Goal: Transaction & Acquisition: Subscribe to service/newsletter

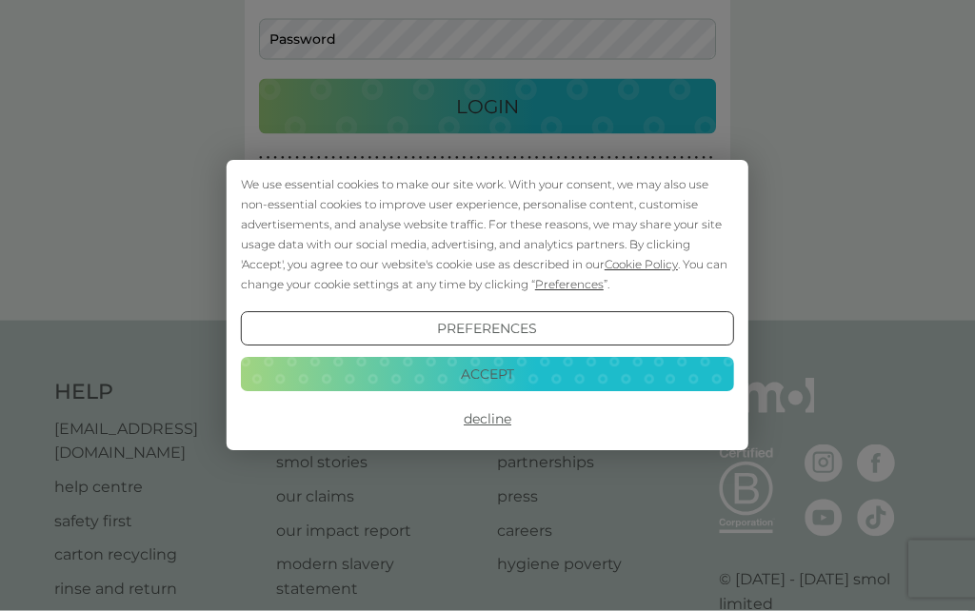
scroll to position [196, 0]
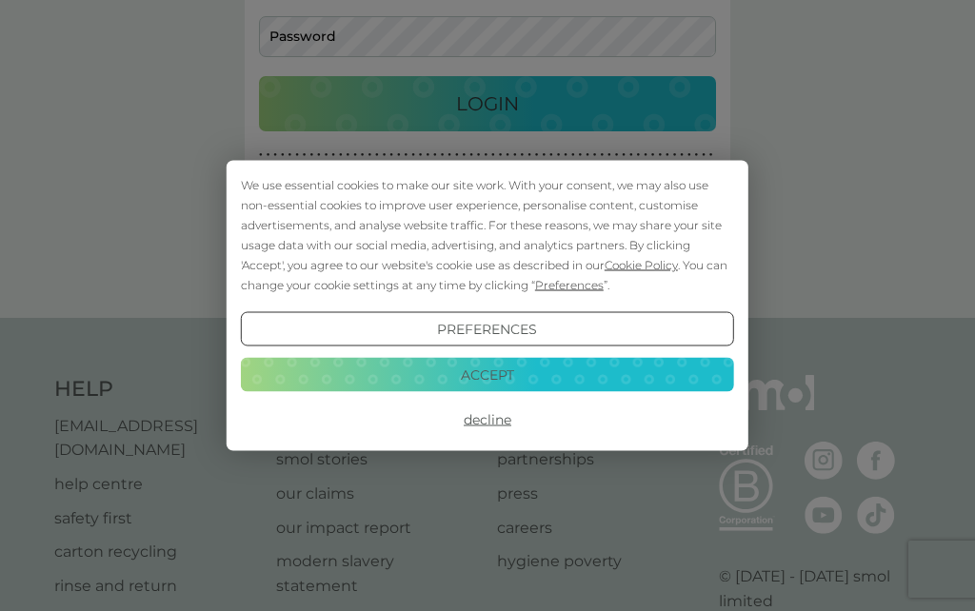
click at [478, 347] on button "Preferences" at bounding box center [487, 329] width 493 height 34
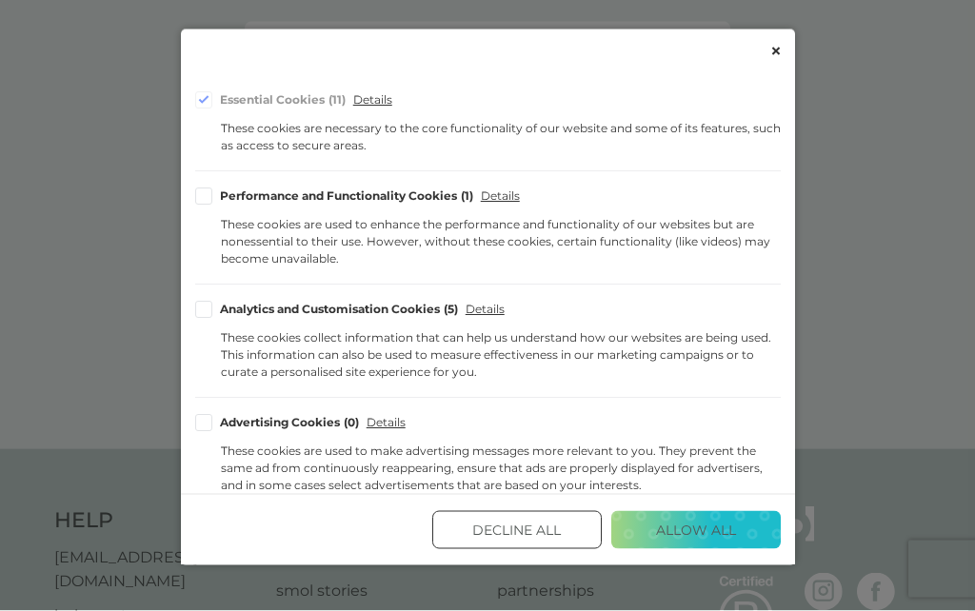
scroll to position [220, 0]
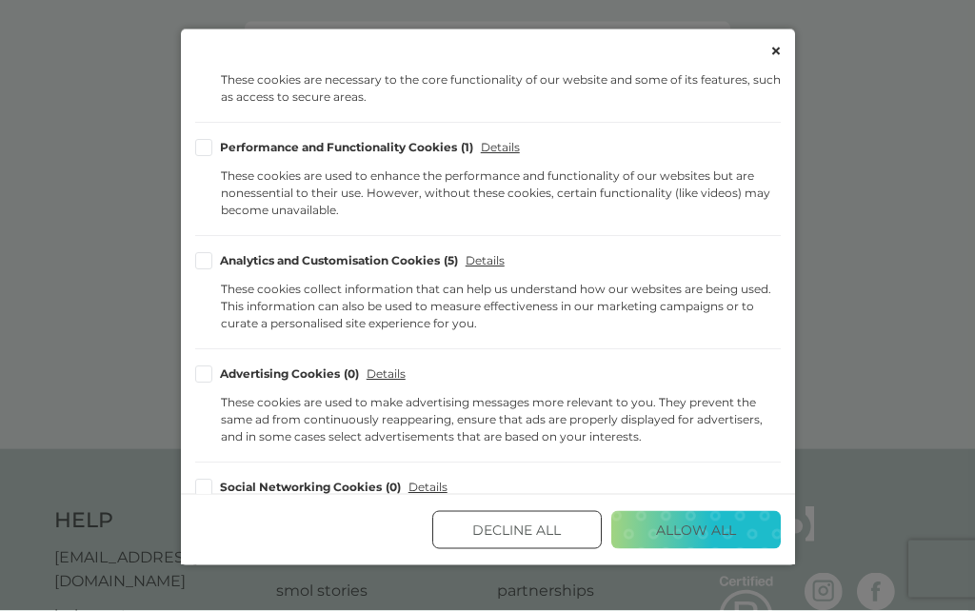
click at [530, 549] on button "Decline All" at bounding box center [516, 530] width 169 height 38
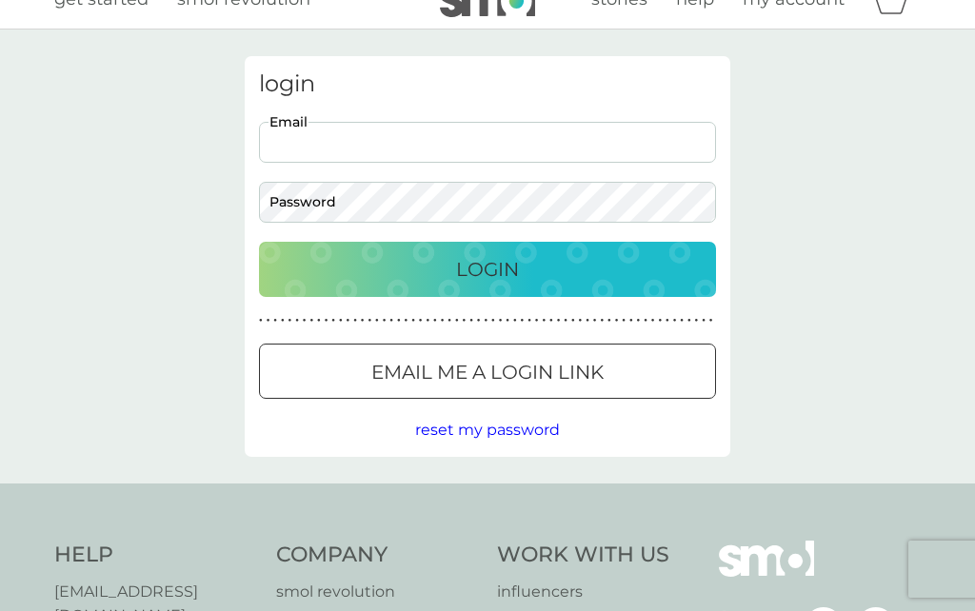
scroll to position [30, 0]
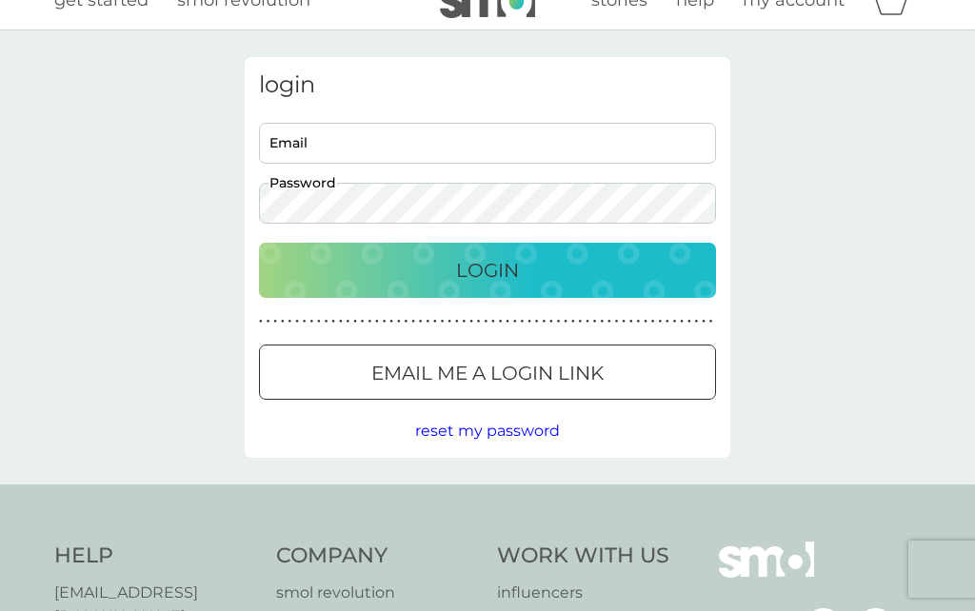
type input "[PERSON_NAME][EMAIL_ADDRESS][DOMAIN_NAME]"
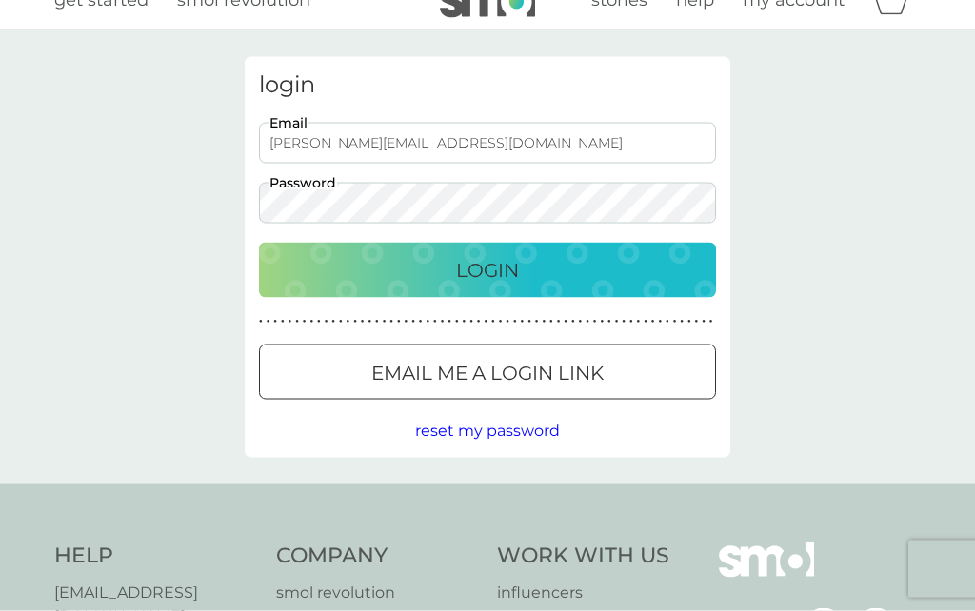
scroll to position [30, 0]
click at [505, 271] on p "Login" at bounding box center [487, 269] width 63 height 30
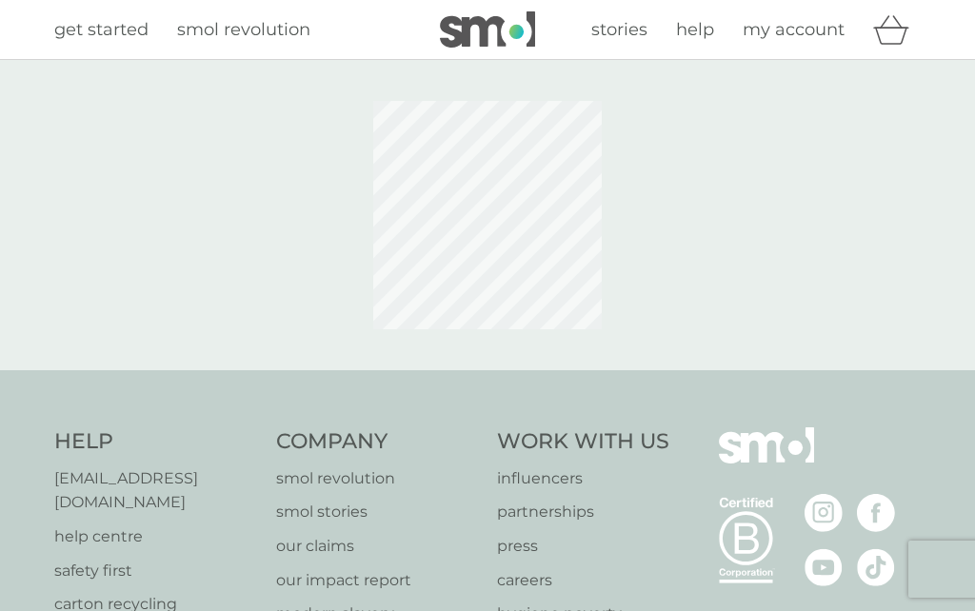
scroll to position [113, 0]
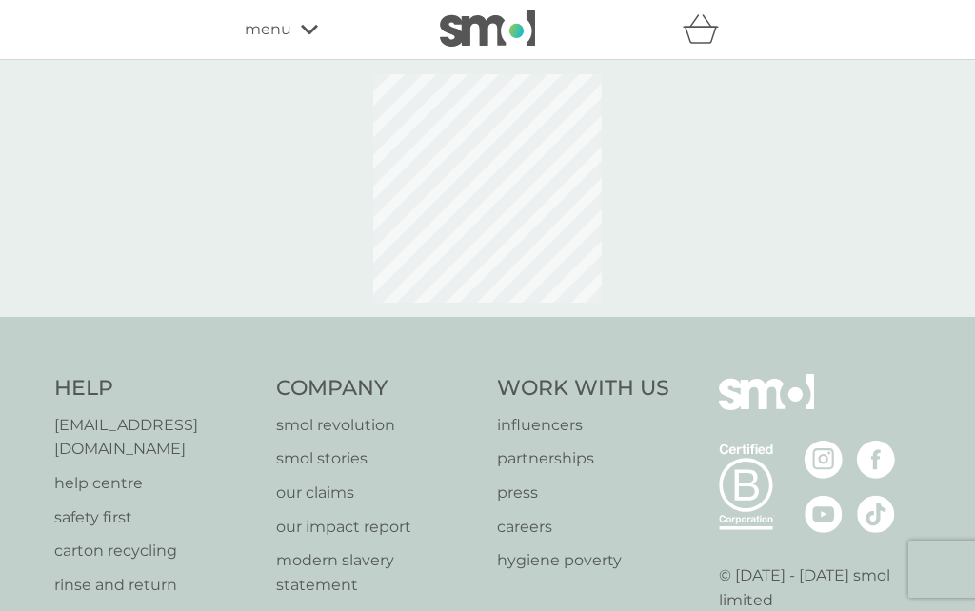
select select "112"
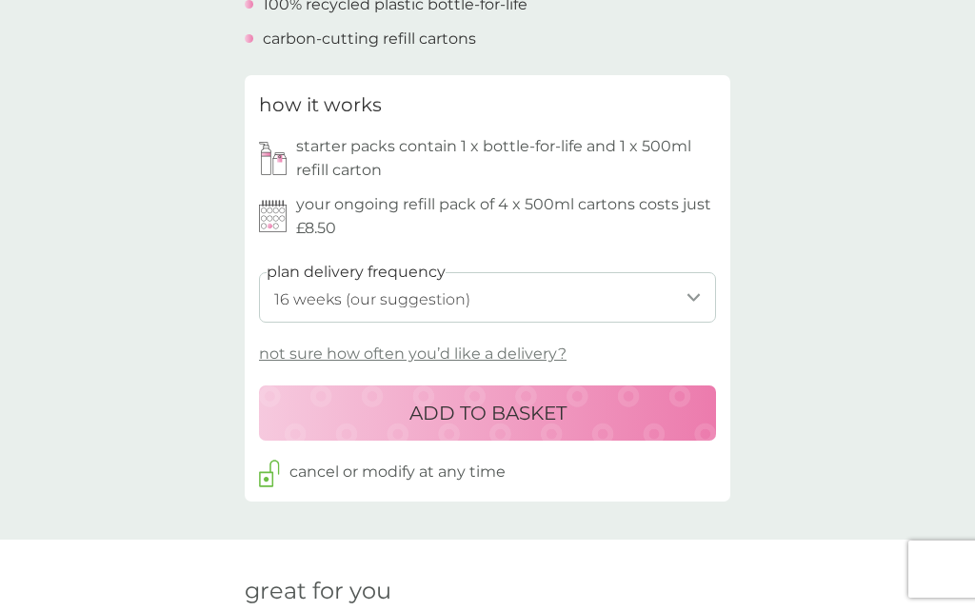
scroll to position [838, 0]
click at [448, 347] on p "not sure how often you’d like a delivery?" at bounding box center [413, 355] width 308 height 25
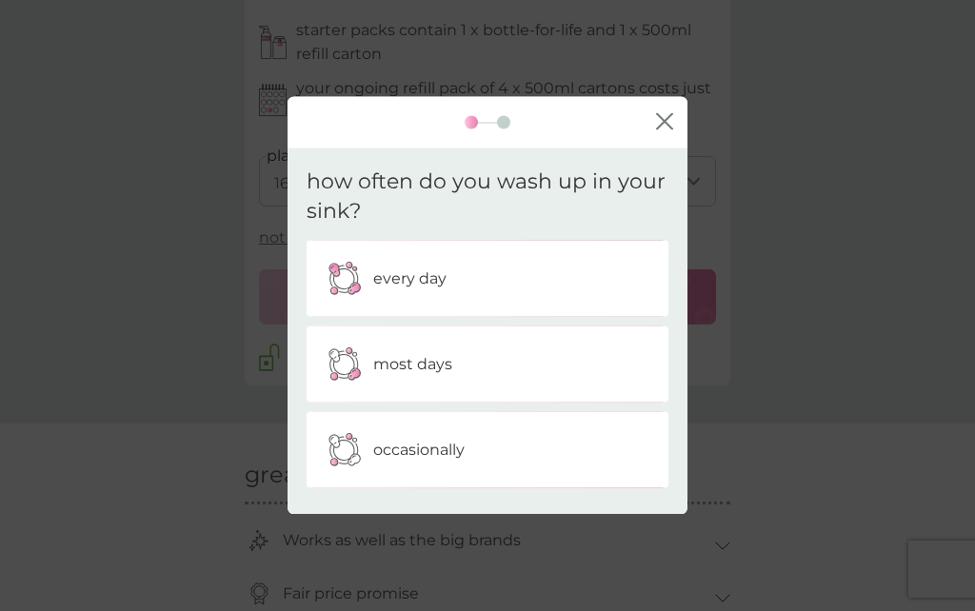
scroll to position [954, 0]
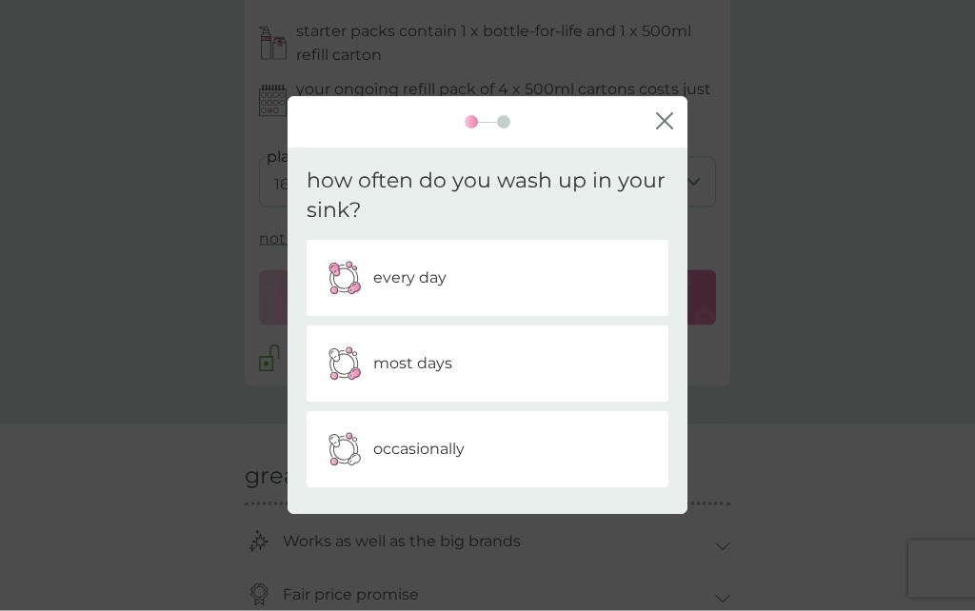
click at [423, 376] on p "most days" at bounding box center [412, 363] width 79 height 25
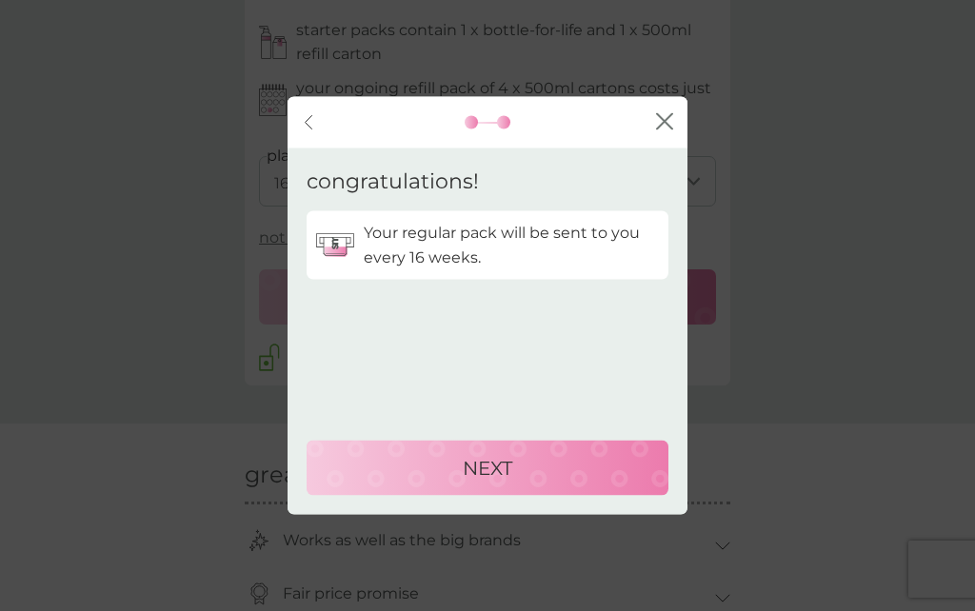
click at [315, 130] on div "back" at bounding box center [309, 122] width 13 height 15
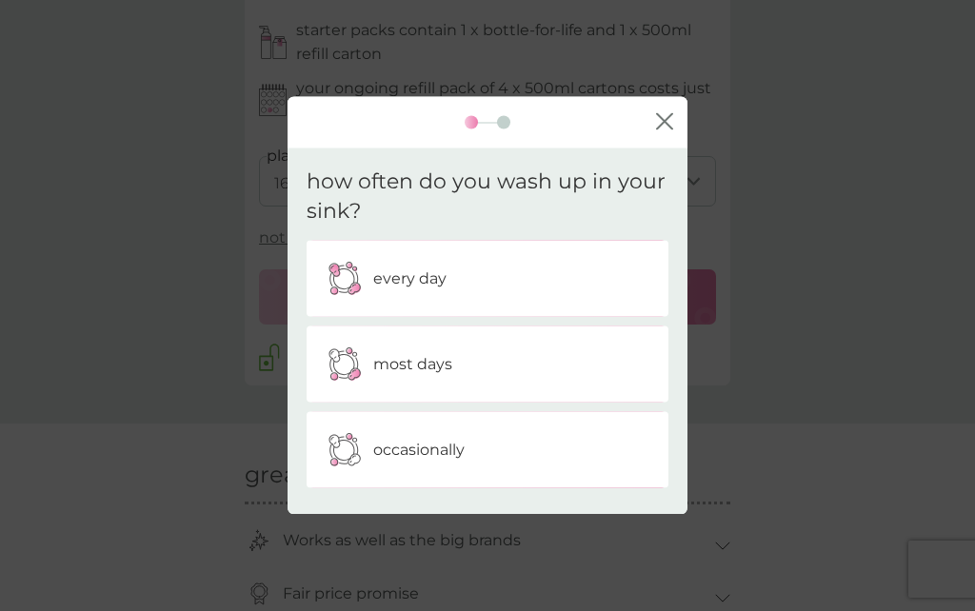
click at [440, 290] on p "every day" at bounding box center [409, 278] width 73 height 25
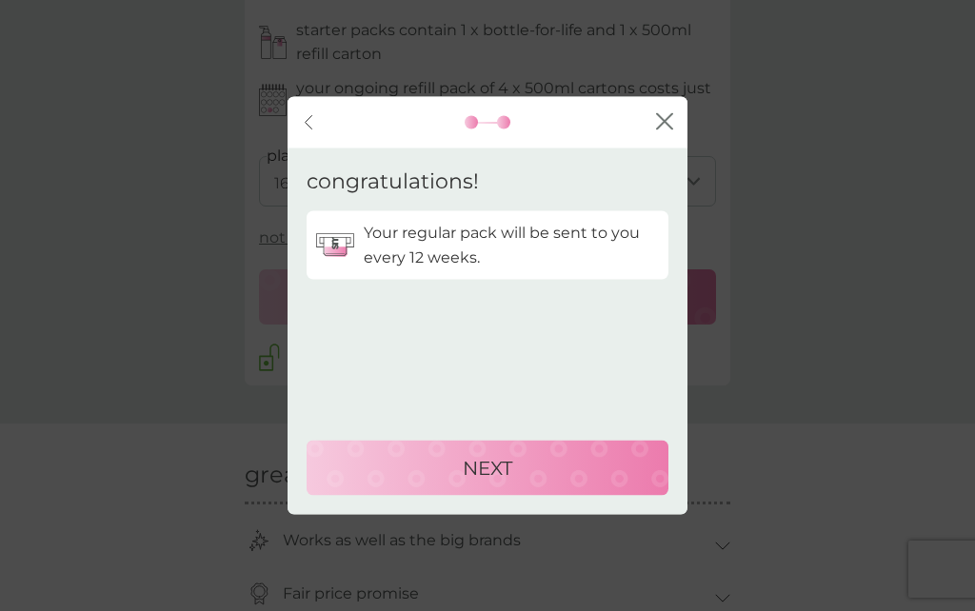
click at [307, 130] on icon "back" at bounding box center [309, 122] width 8 height 15
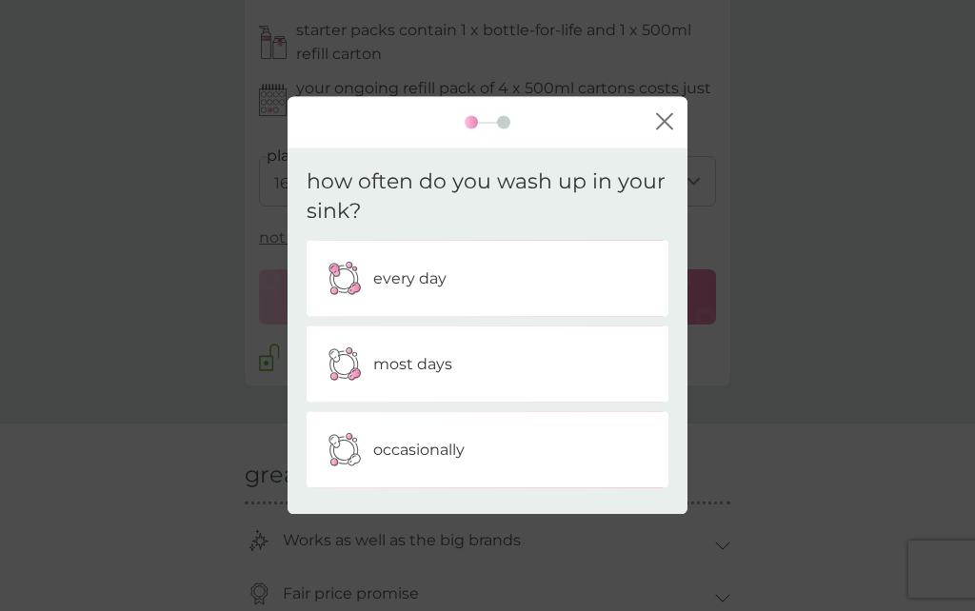
click at [430, 376] on p "most days" at bounding box center [412, 363] width 79 height 25
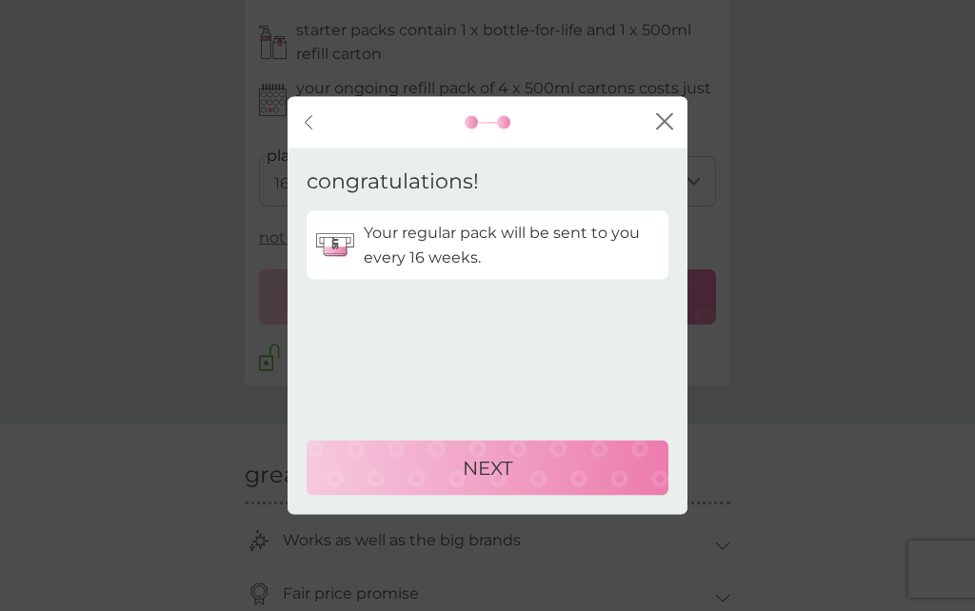
click at [532, 484] on div "NEXT" at bounding box center [488, 468] width 324 height 30
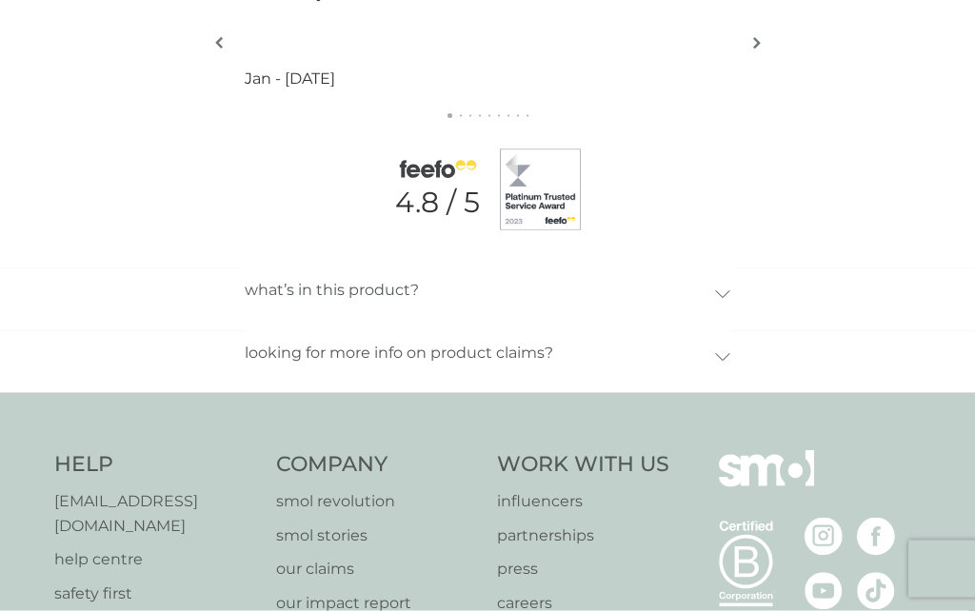
scroll to position [2074, 0]
click at [719, 343] on div "looking for more info on product claims?" at bounding box center [488, 355] width 486 height 53
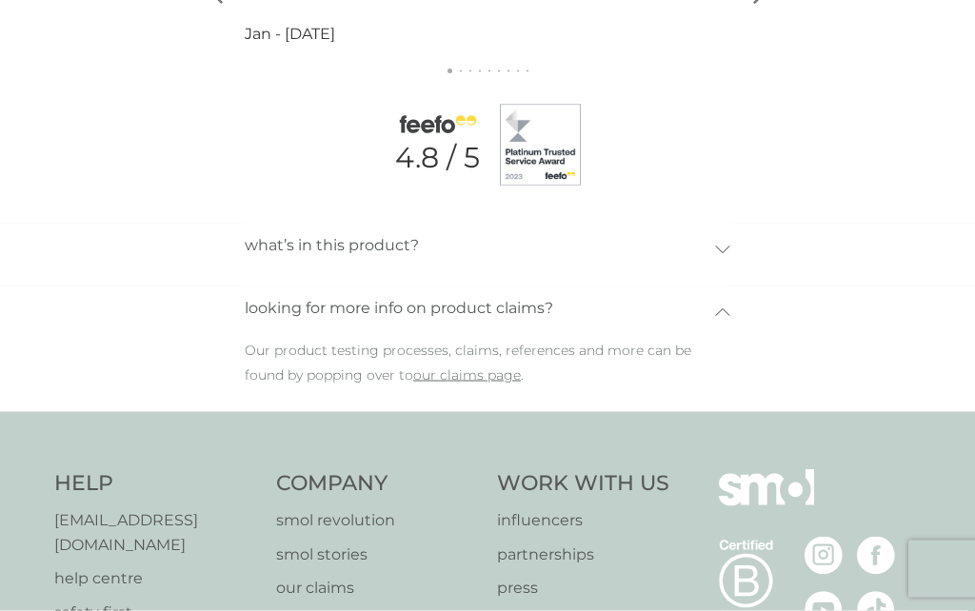
scroll to position [2243, 0]
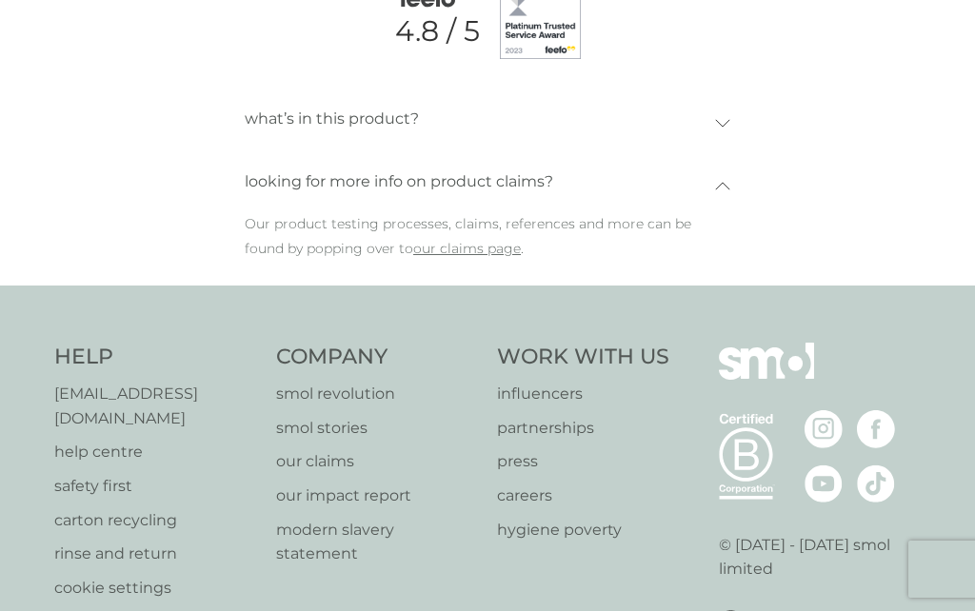
click at [425, 240] on link "our claims page" at bounding box center [467, 248] width 108 height 17
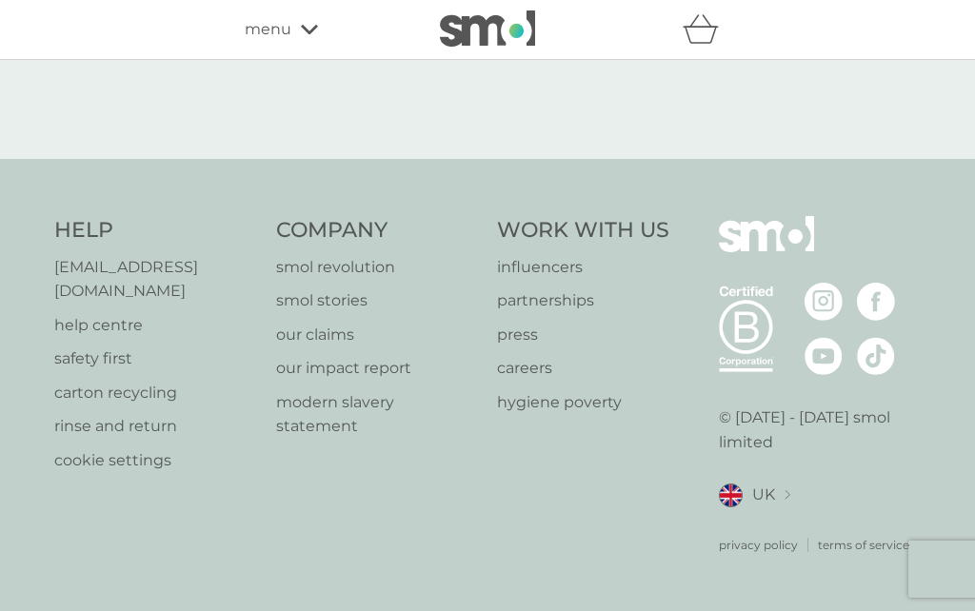
select select "112"
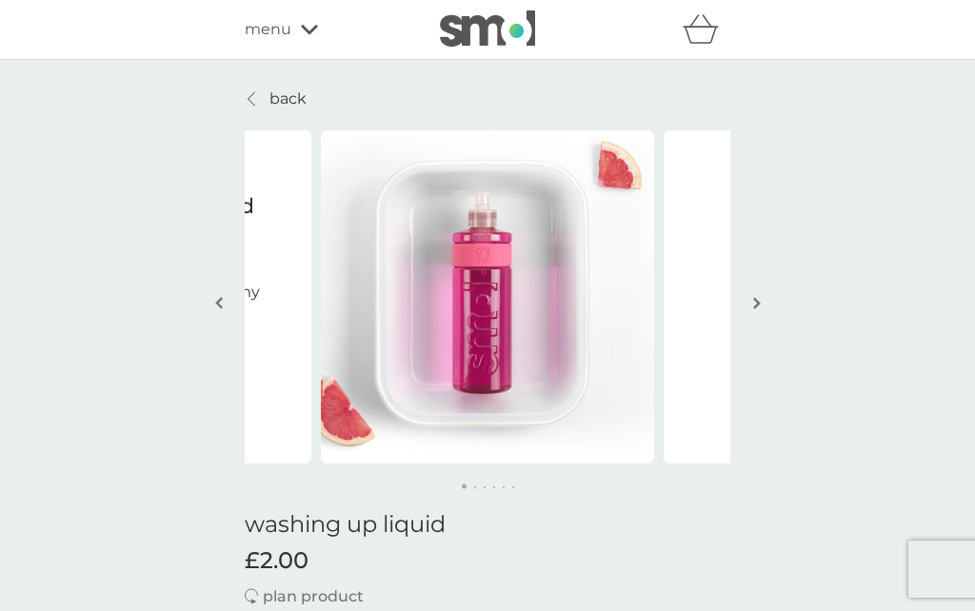
click at [755, 304] on img "button" at bounding box center [757, 303] width 8 height 14
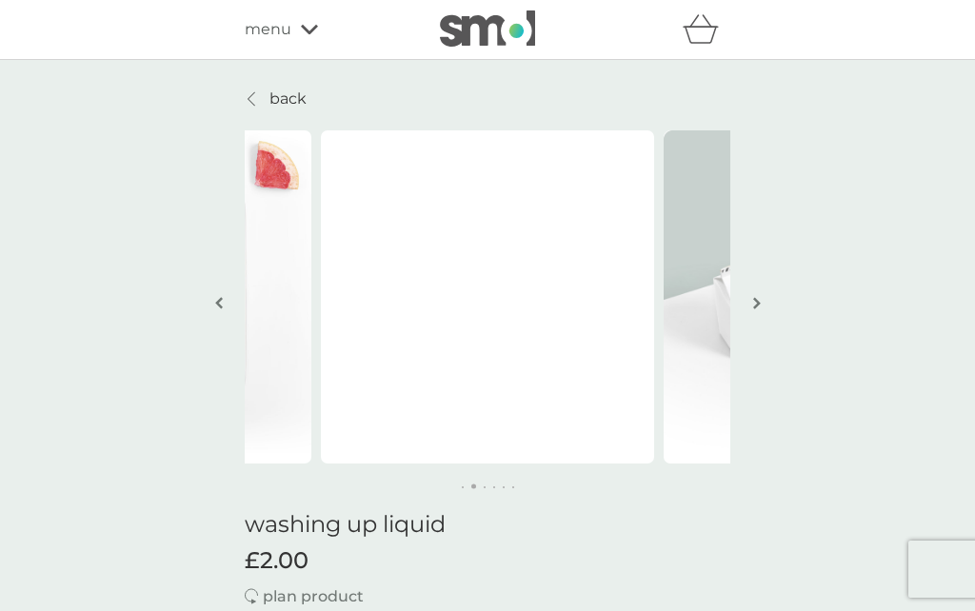
click at [760, 306] on img "button" at bounding box center [757, 303] width 8 height 14
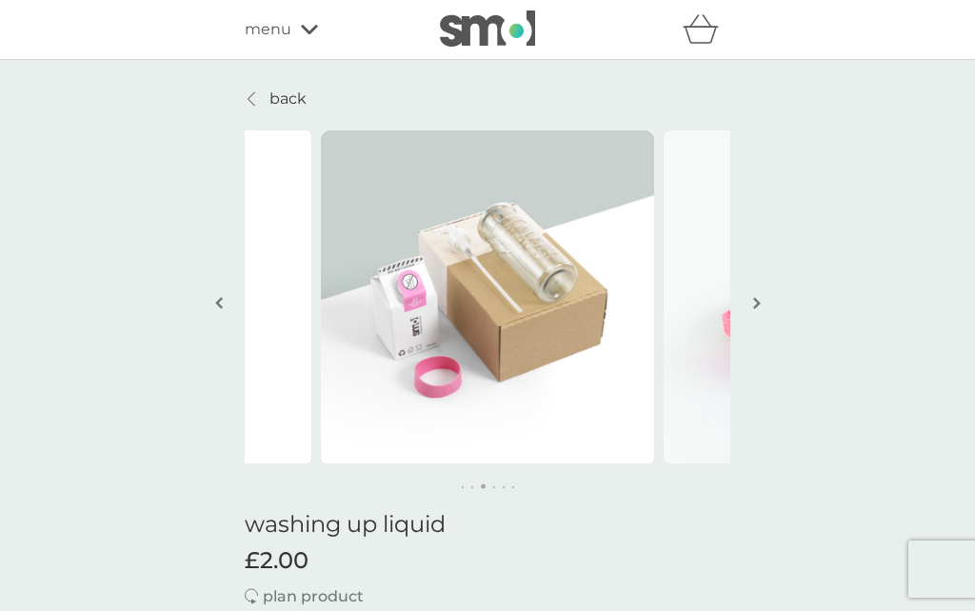
click at [756, 306] on img "button" at bounding box center [757, 303] width 8 height 14
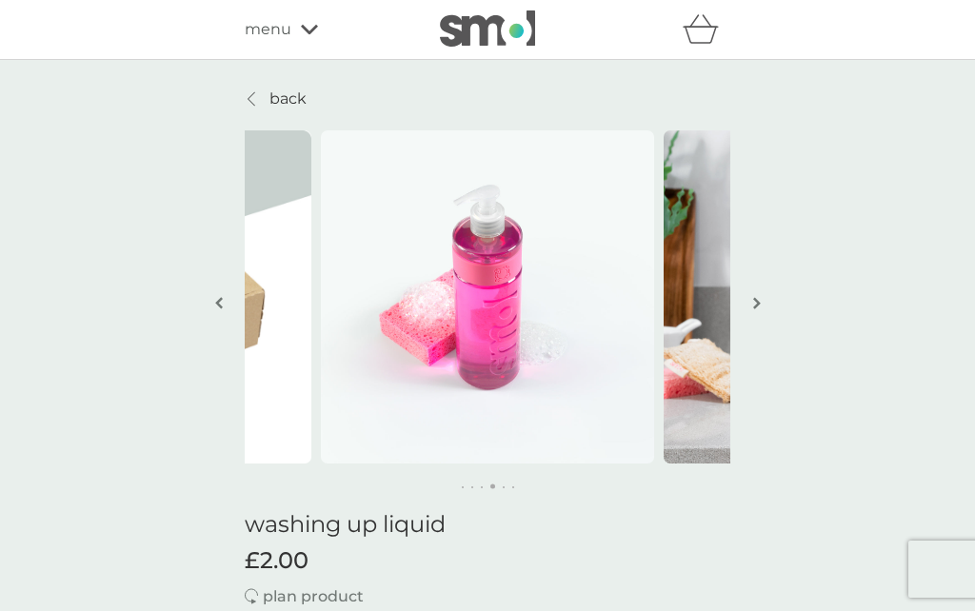
click at [753, 306] on img "button" at bounding box center [757, 303] width 8 height 14
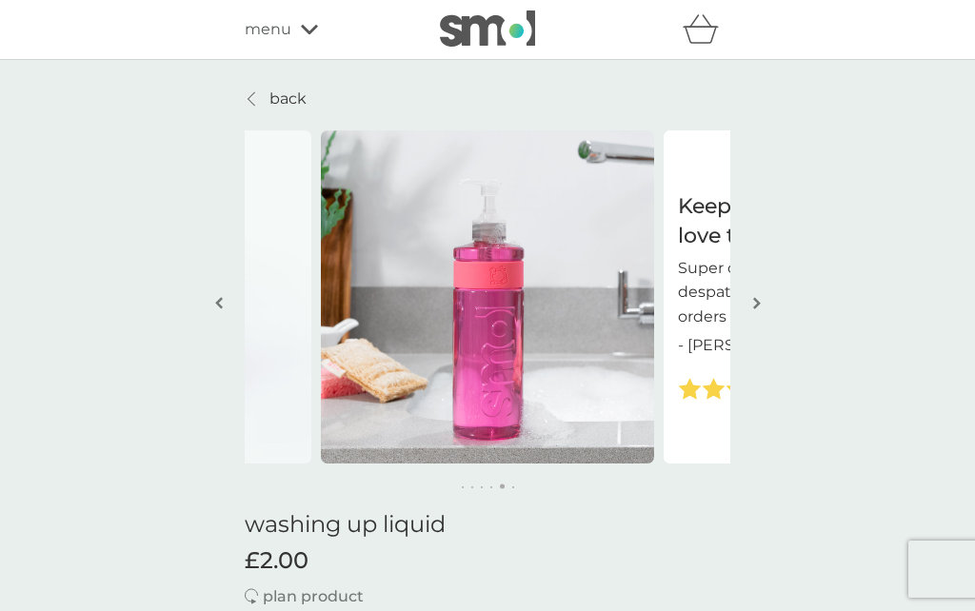
click at [755, 309] on img "button" at bounding box center [757, 303] width 8 height 14
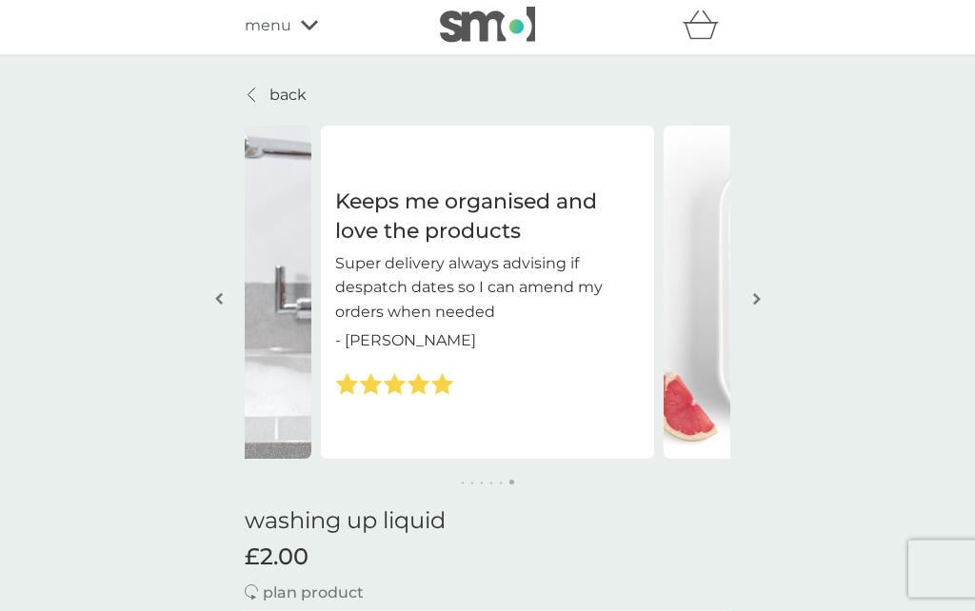
scroll to position [5, 0]
click at [757, 298] on img "button" at bounding box center [757, 298] width 8 height 14
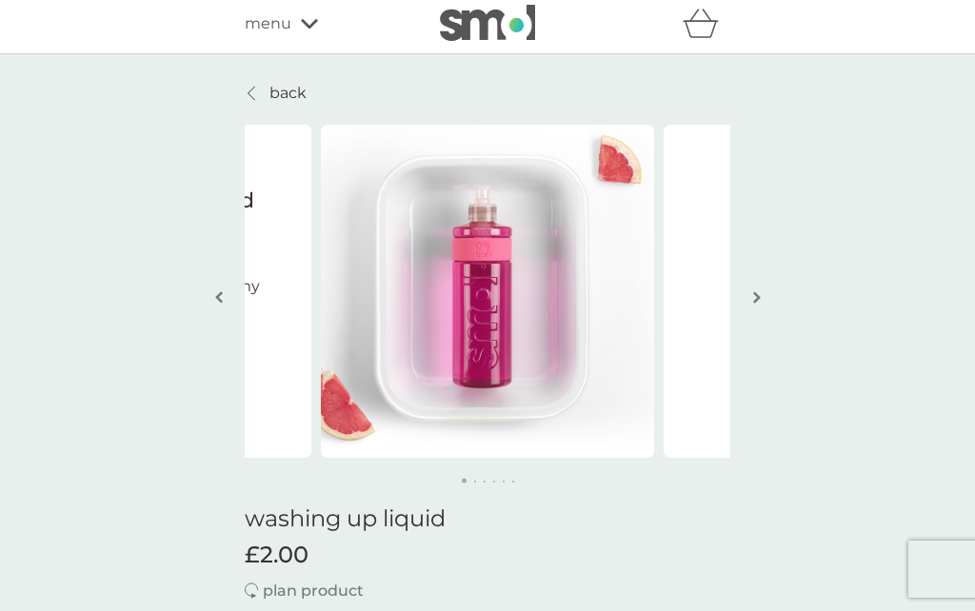
click at [756, 298] on img "button" at bounding box center [757, 297] width 8 height 14
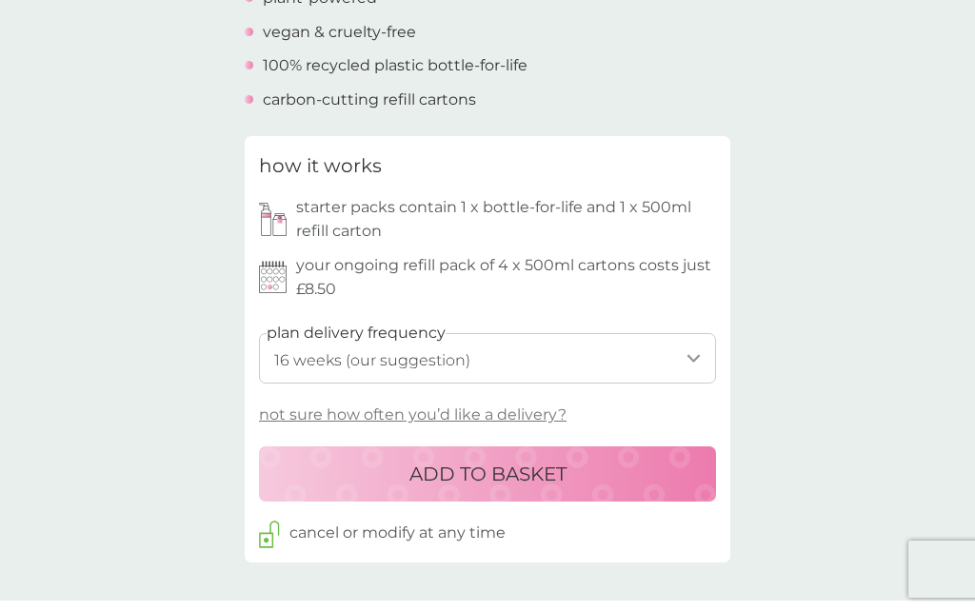
scroll to position [777, 0]
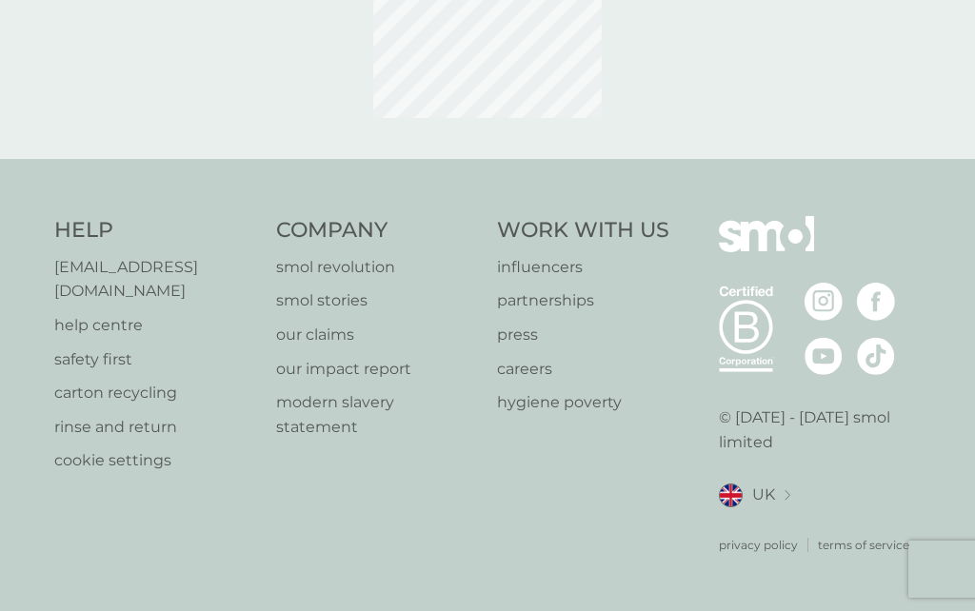
scroll to position [113, 0]
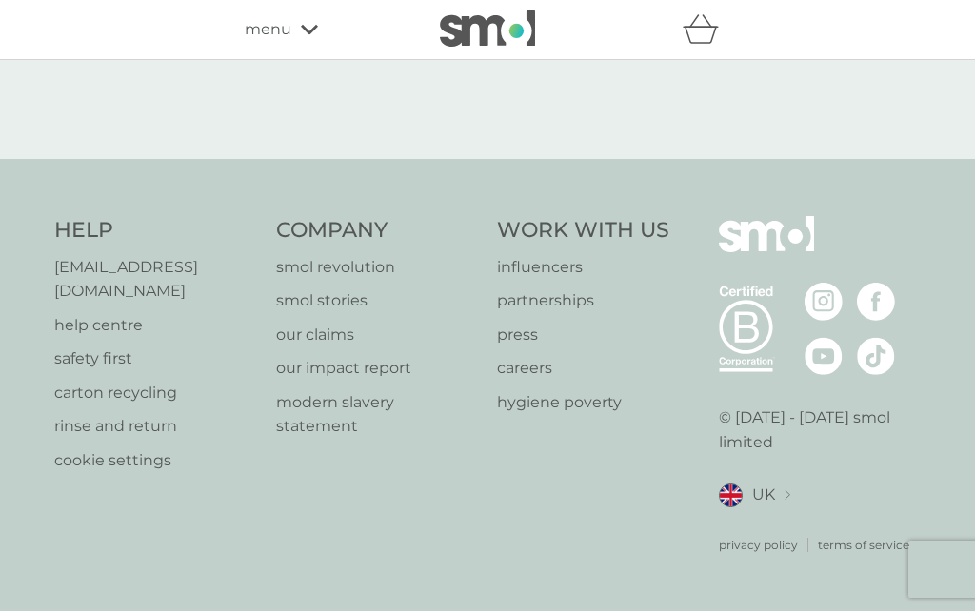
select select "112"
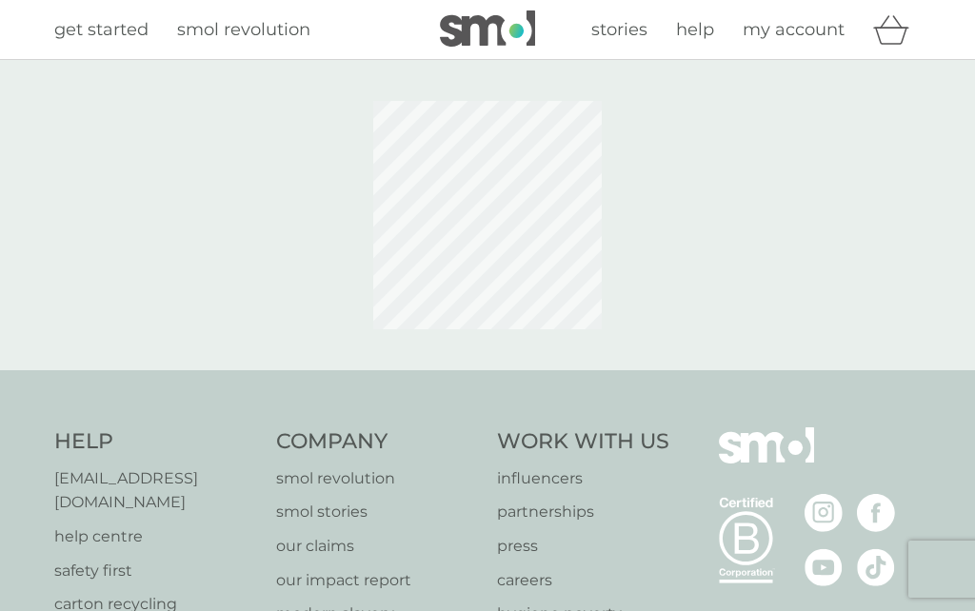
scroll to position [113, 0]
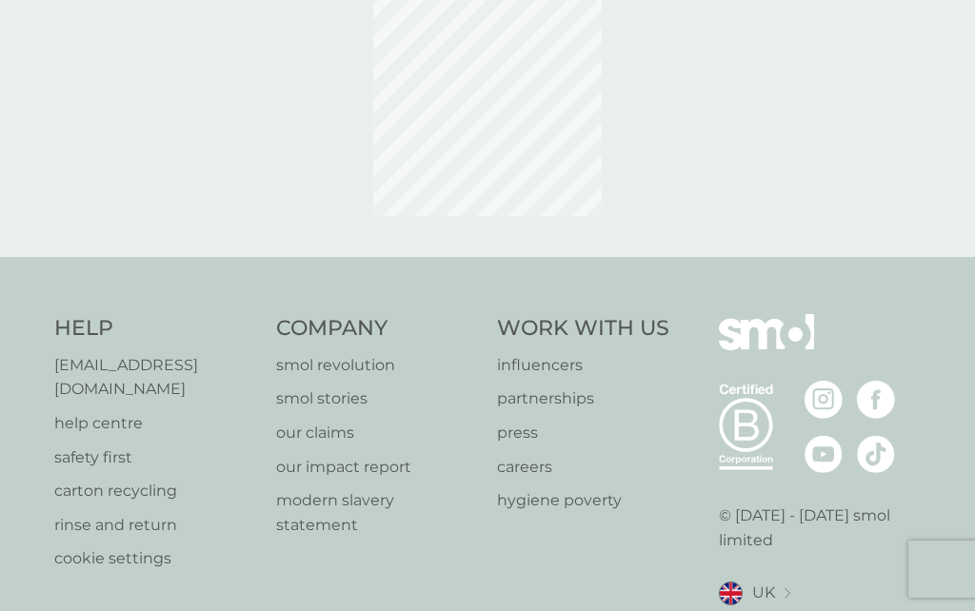
select select "112"
